Goal: Use online tool/utility: Utilize a website feature to perform a specific function

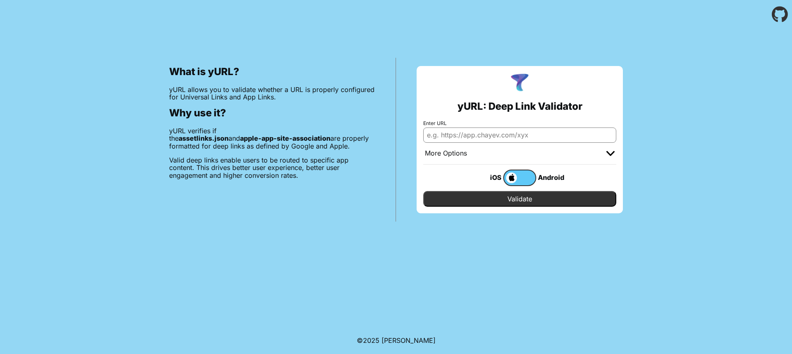
click at [525, 175] on label at bounding box center [520, 178] width 33 height 17
click at [0, 0] on input "checkbox" at bounding box center [0, 0] width 0 height 0
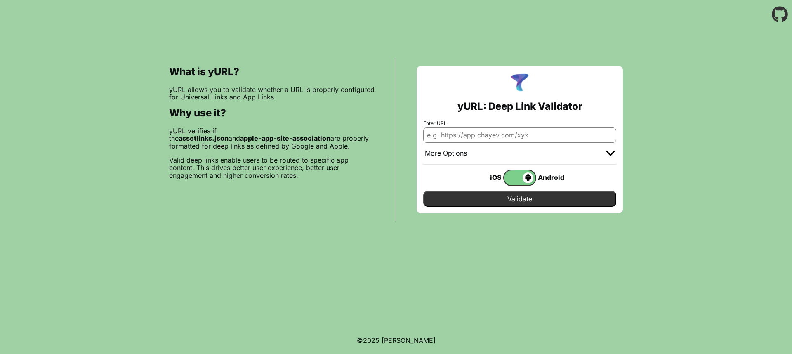
click at [542, 137] on input "Enter URL" at bounding box center [519, 135] width 193 height 15
paste input "83:47:F6:3E:D3:86:F9:03:2E:E0:E2:82:69:9E:49:06:A3:7C:AB:AF:8C:4E:54:28:4E:17:1…"
type input "83:47:F6:3E:D3:86:F9:03:2E:E0:E2:82:69:9E:49:06:A3:7C:AB:AF:8C:4E:54:28:4E:17:1…"
click at [543, 128] on input "Enter URL" at bounding box center [519, 135] width 193 height 15
type input "[URL][DOMAIN_NAME]"
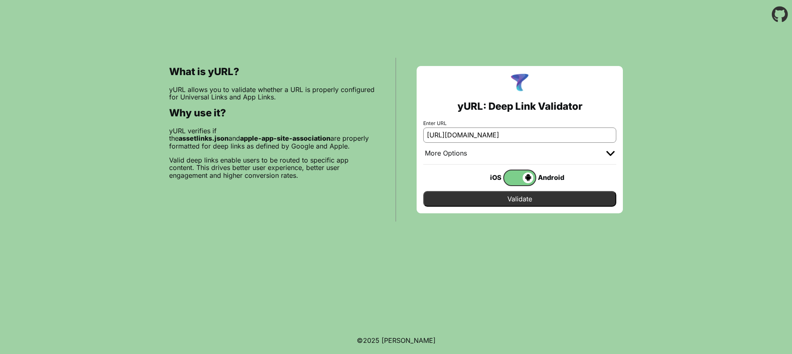
click at [533, 194] on input "Validate" at bounding box center [519, 199] width 193 height 16
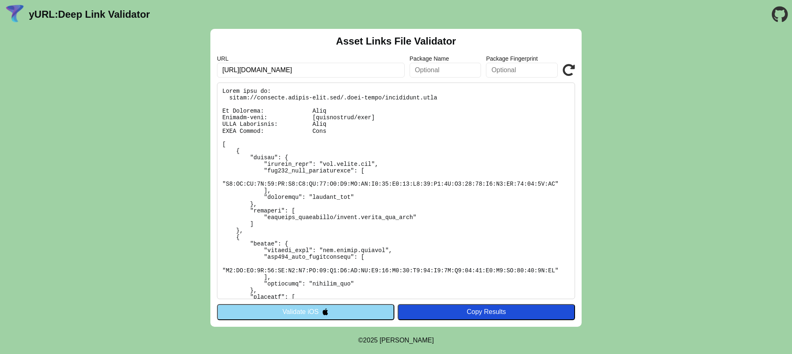
scroll to position [206, 0]
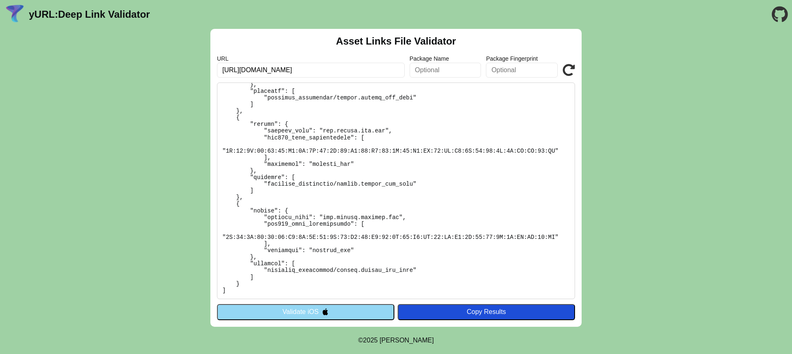
click at [490, 182] on pre at bounding box center [396, 191] width 358 height 217
click at [575, 67] on icon at bounding box center [569, 70] width 12 height 12
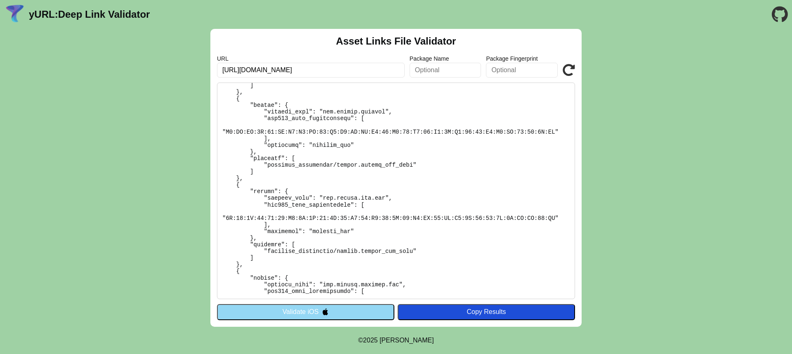
scroll to position [206, 0]
